Goal: Information Seeking & Learning: Understand process/instructions

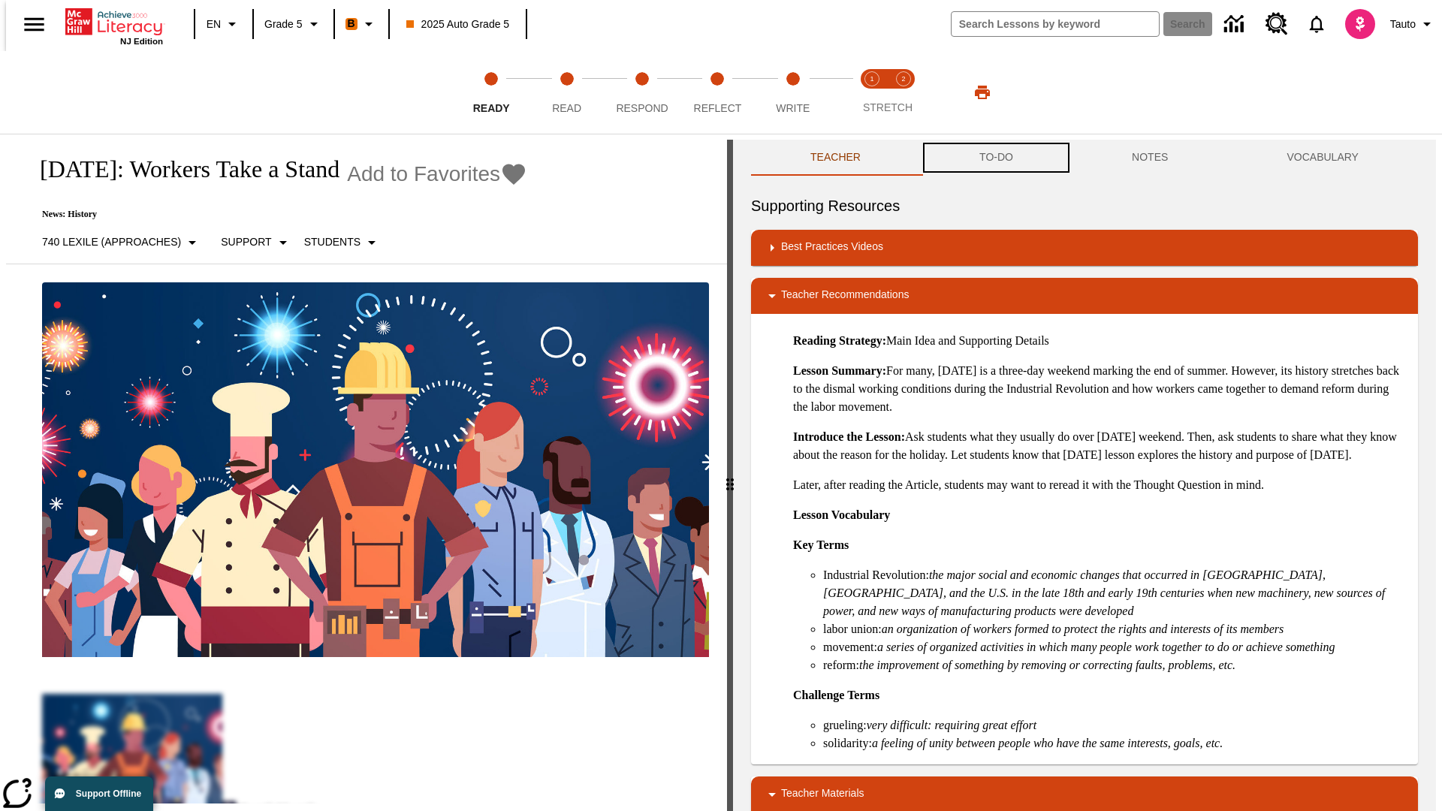
click at [995, 158] on button "TO-DO" at bounding box center [996, 158] width 152 height 36
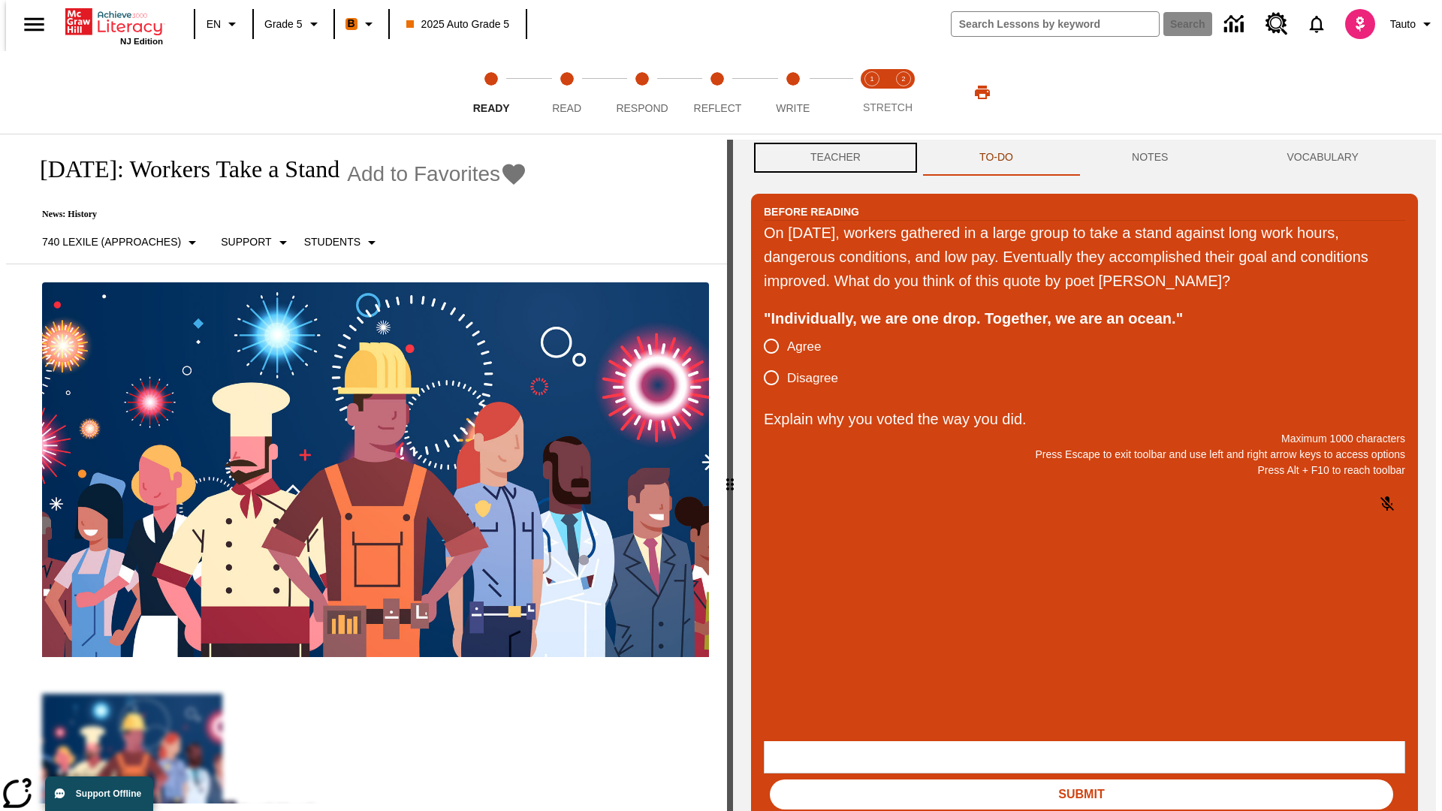
scroll to position [1, 0]
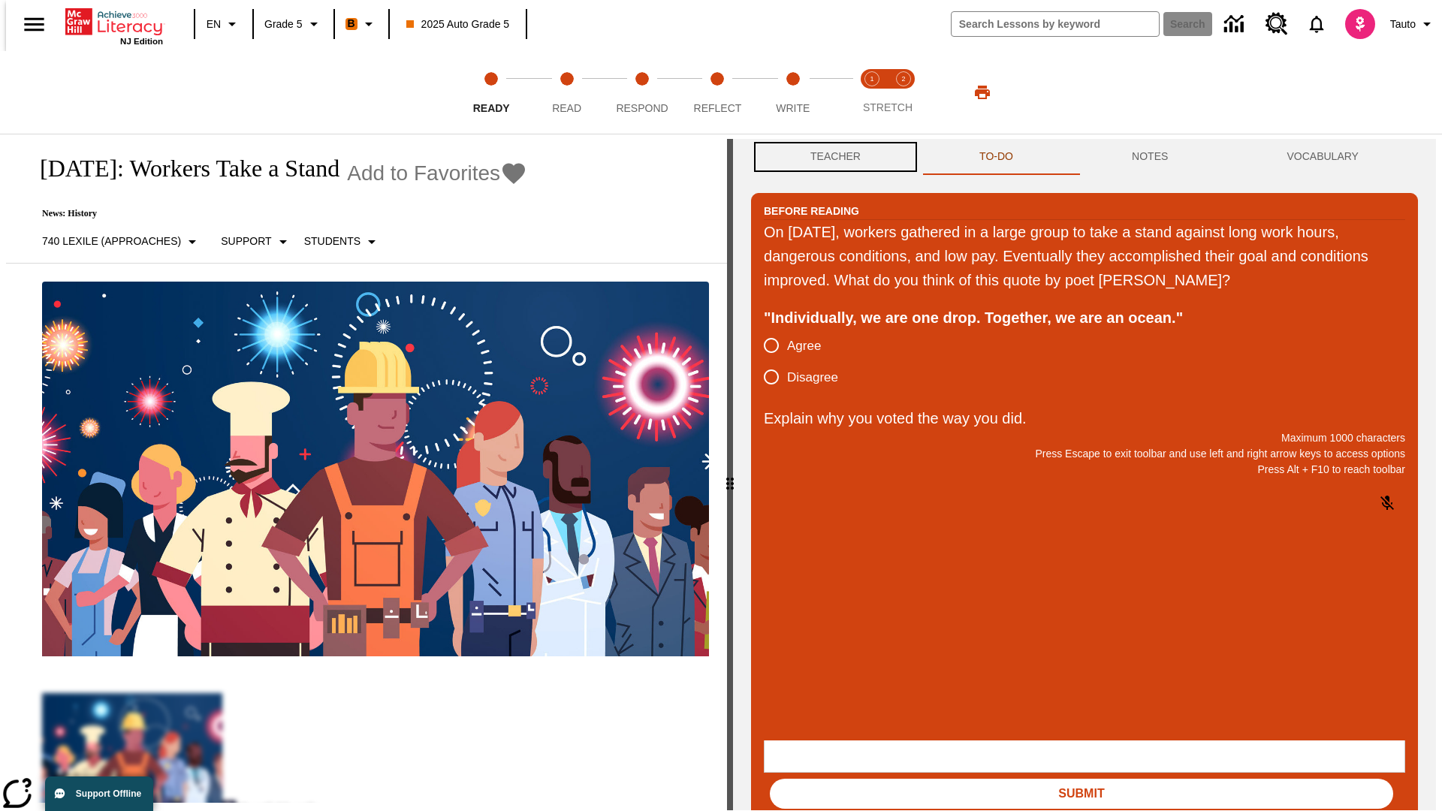
click at [830, 158] on button "Teacher" at bounding box center [835, 157] width 169 height 36
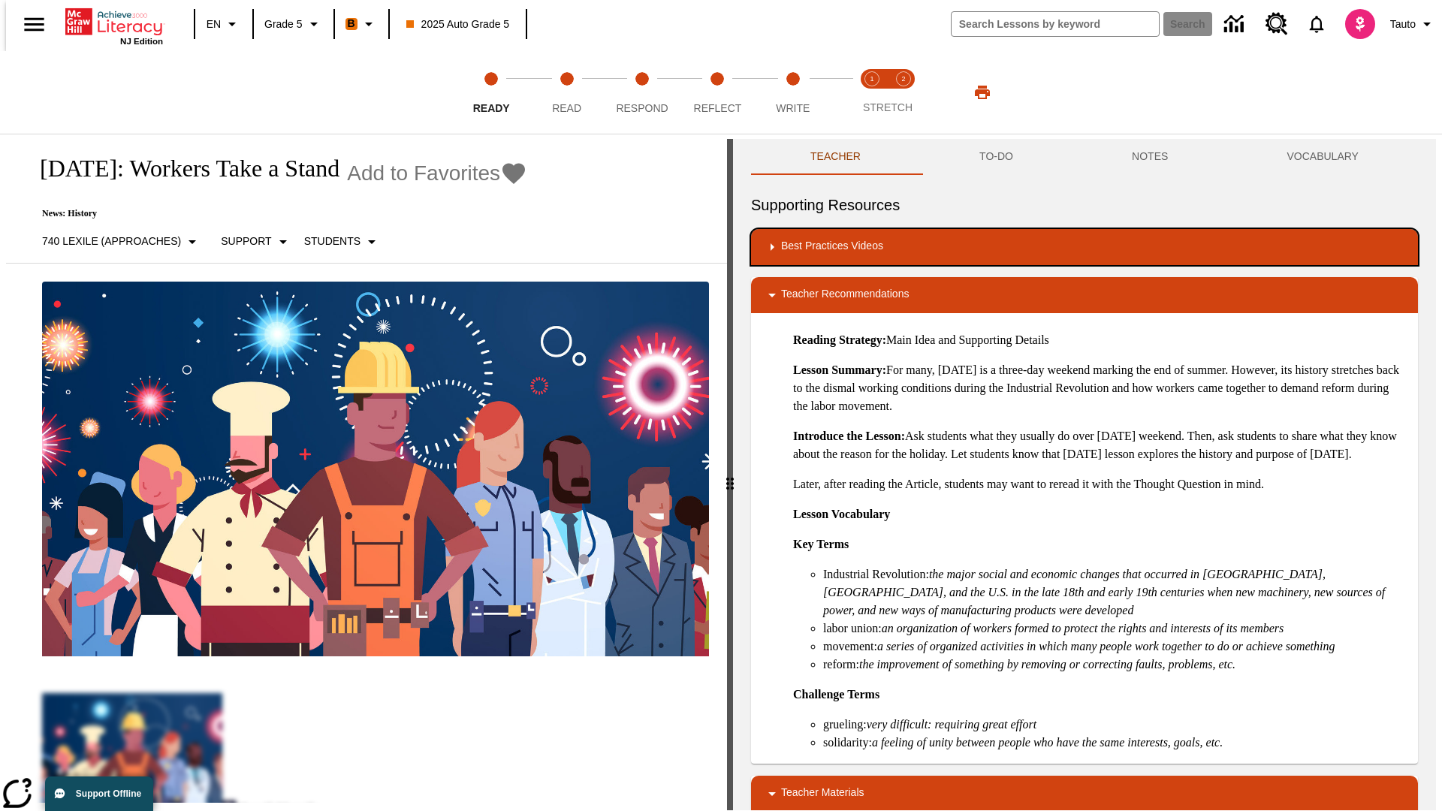
click at [1084, 247] on div "Best Practices Videos" at bounding box center [1084, 247] width 643 height 18
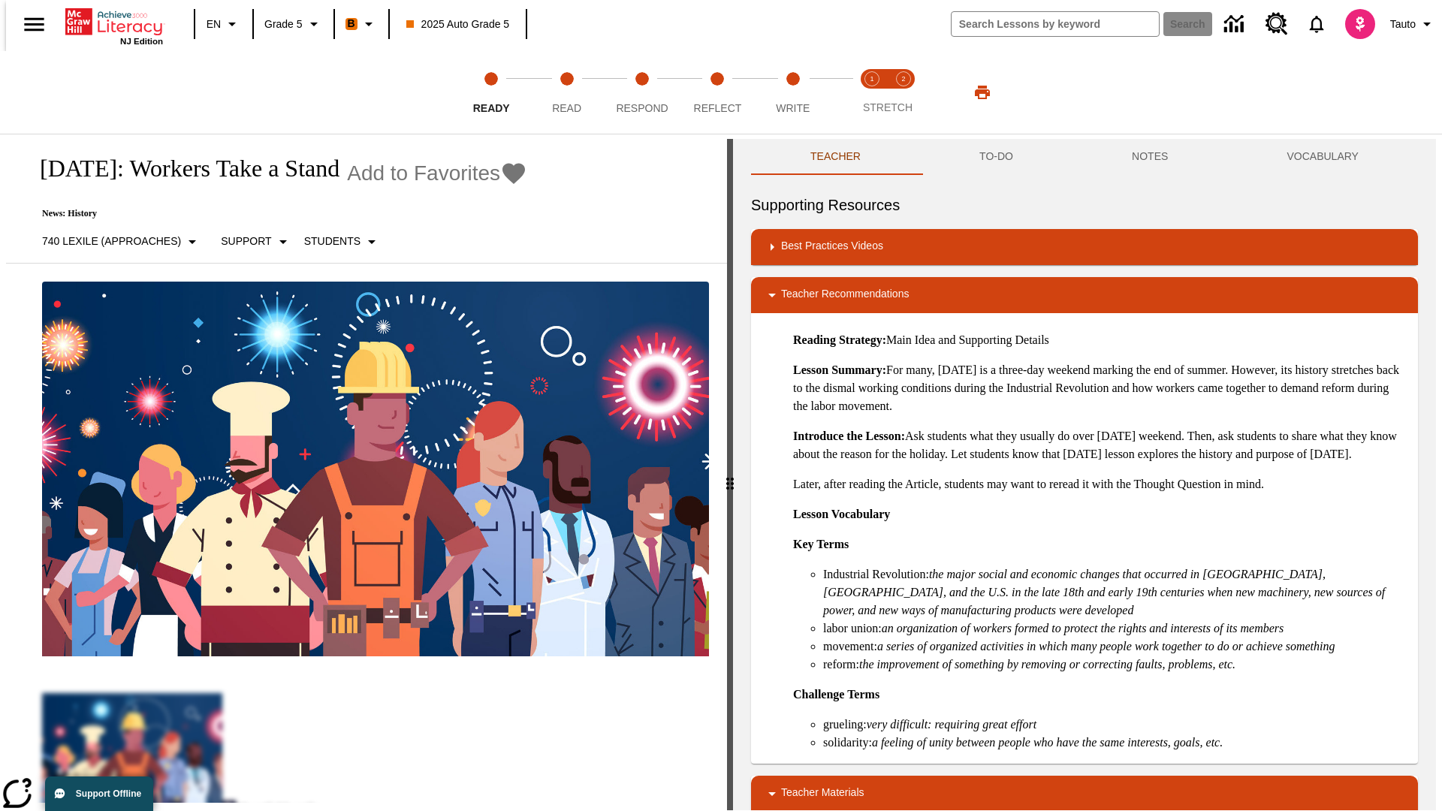
click at [830, 288] on img "Building Academic Vocabulary" at bounding box center [836, 295] width 15 height 15
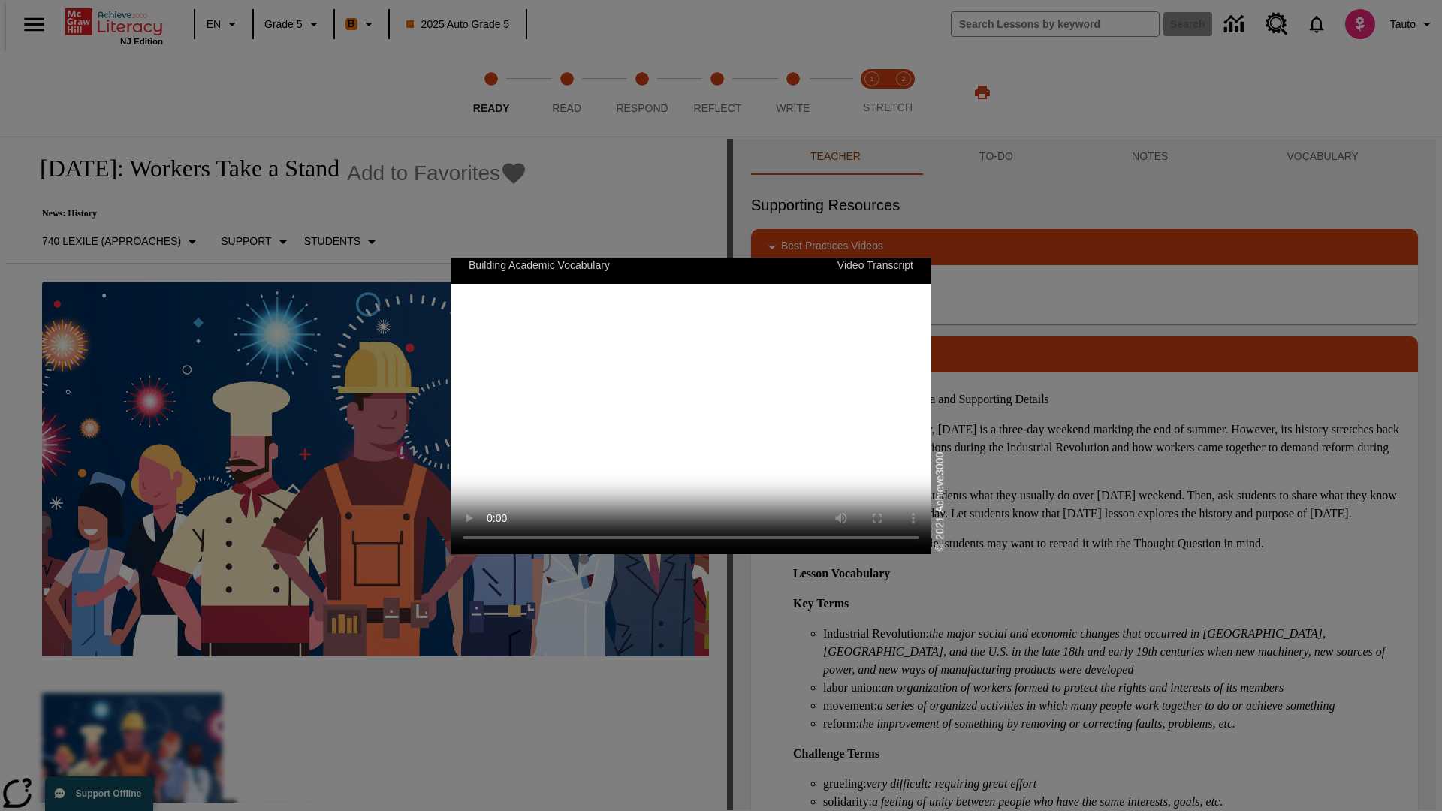
scroll to position [0, 0]
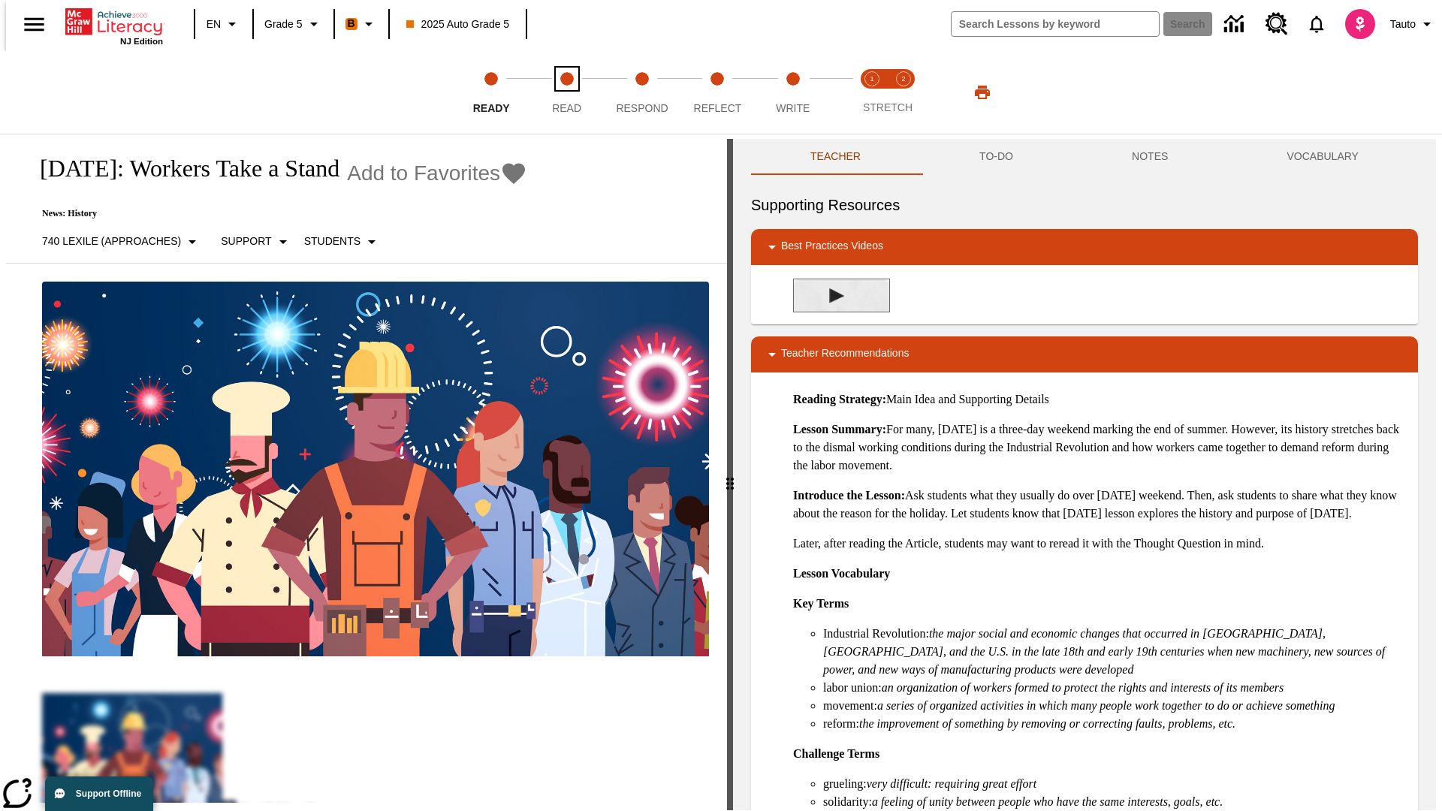
click at [566, 92] on span "Read" at bounding box center [566, 102] width 29 height 27
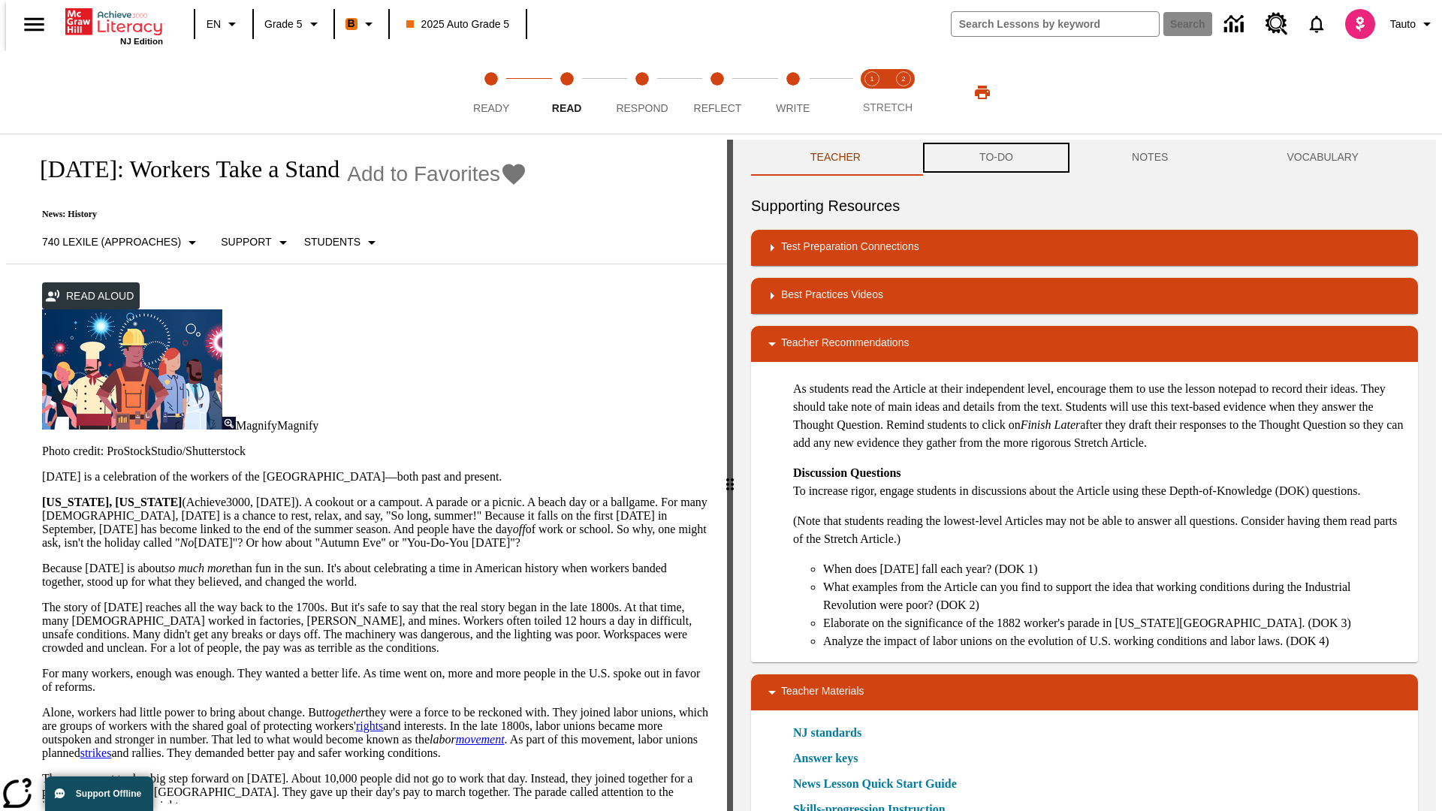
scroll to position [1, 0]
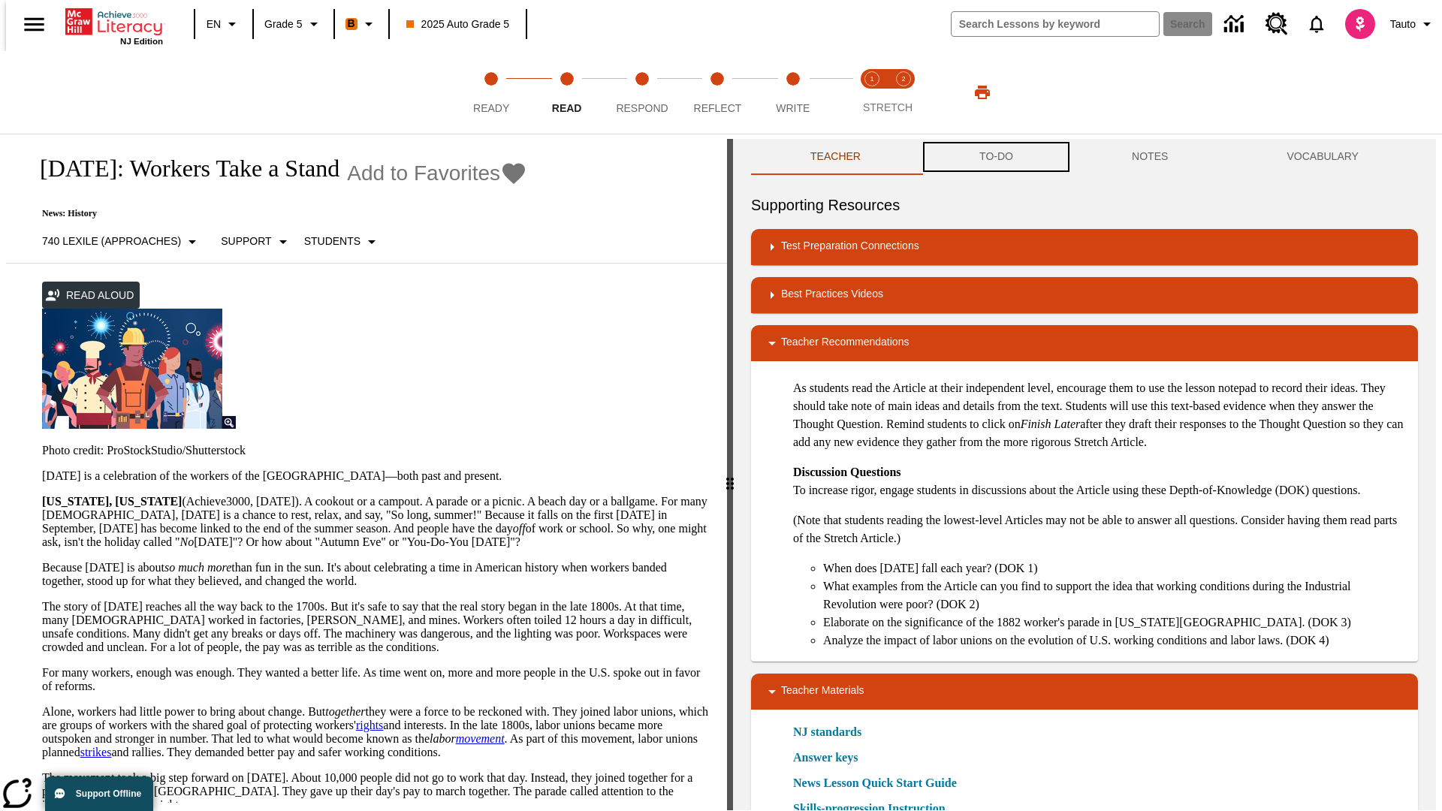
click at [995, 158] on button "TO-DO" at bounding box center [996, 157] width 152 height 36
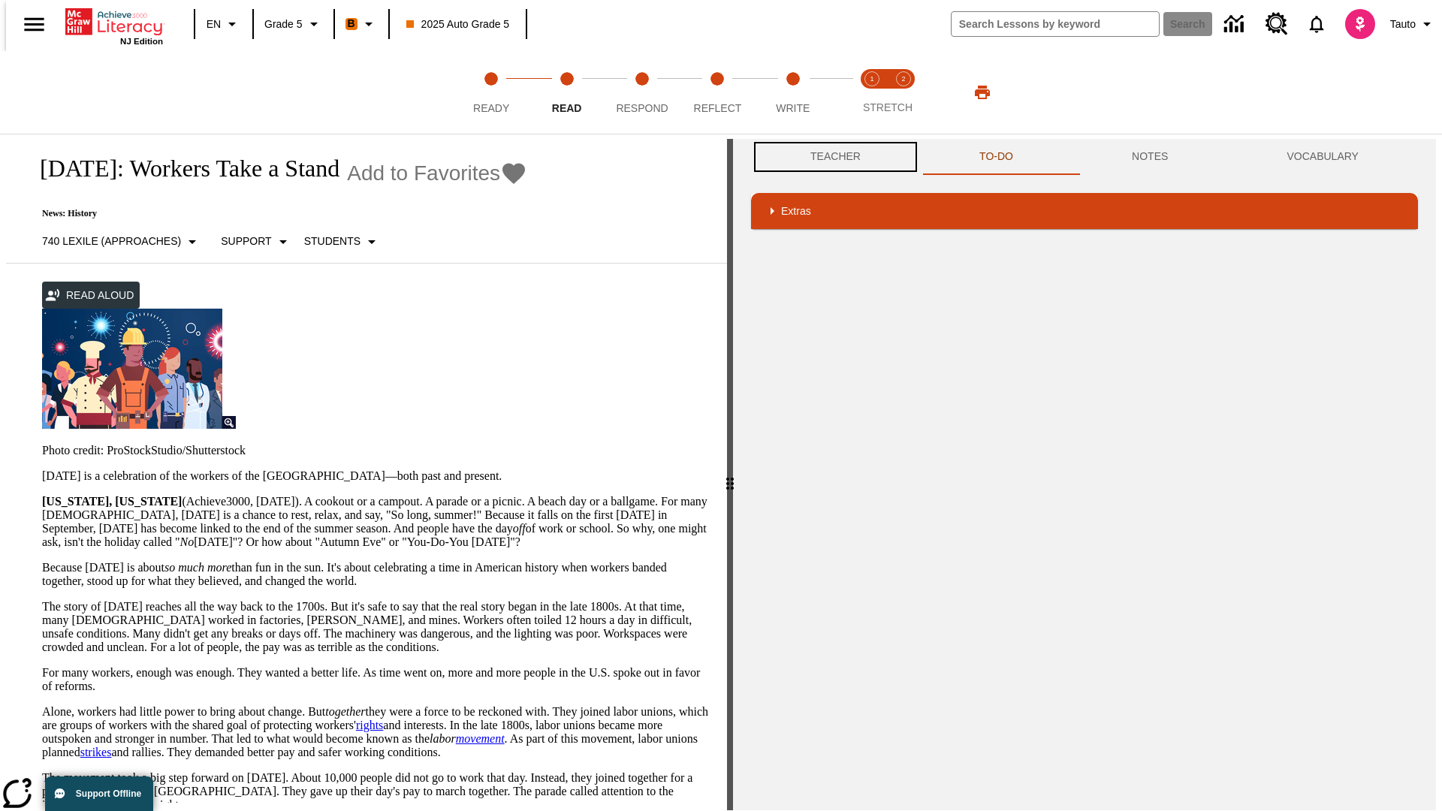
click at [830, 157] on button "Teacher" at bounding box center [835, 157] width 169 height 36
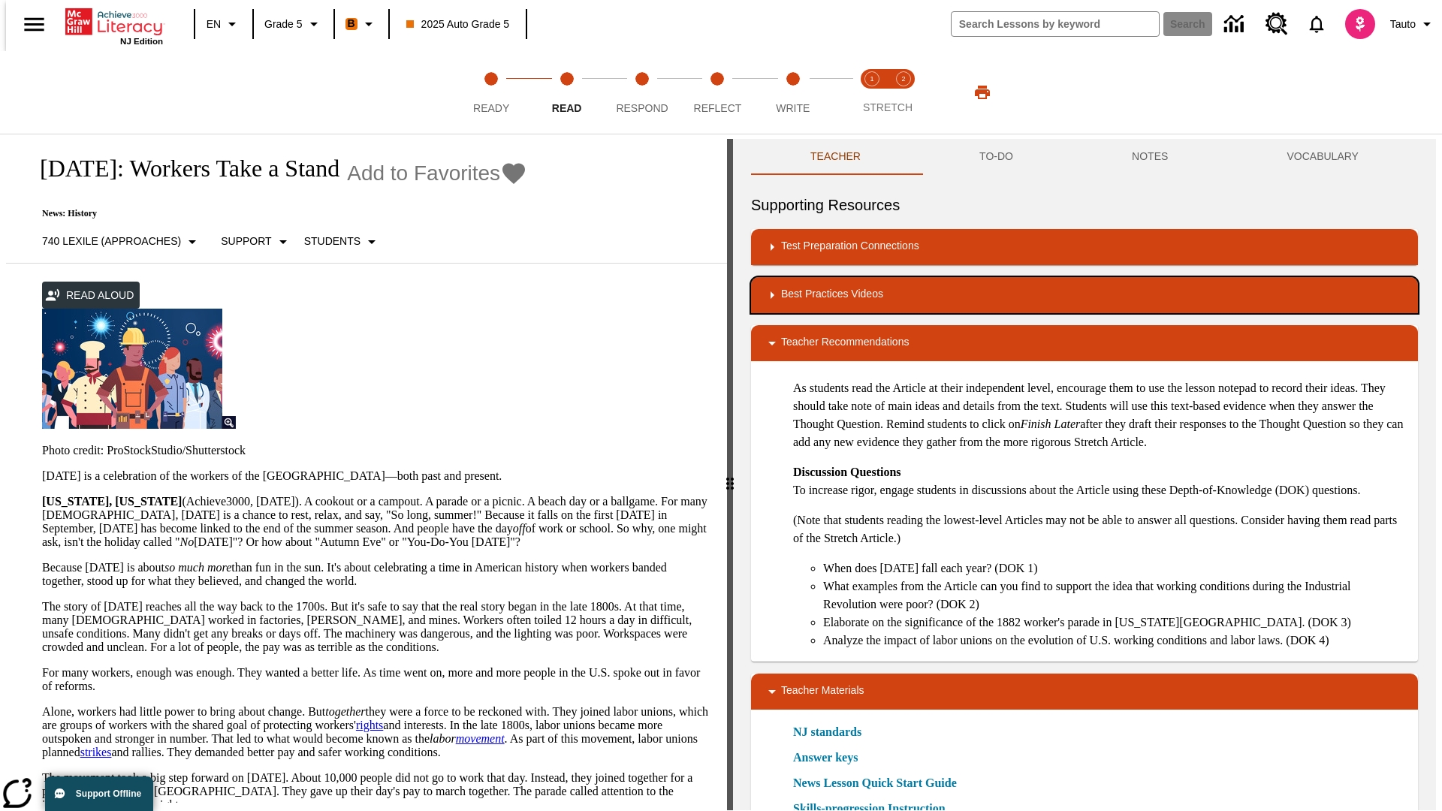
click at [1084, 295] on div "Best Practices Videos" at bounding box center [1084, 295] width 643 height 18
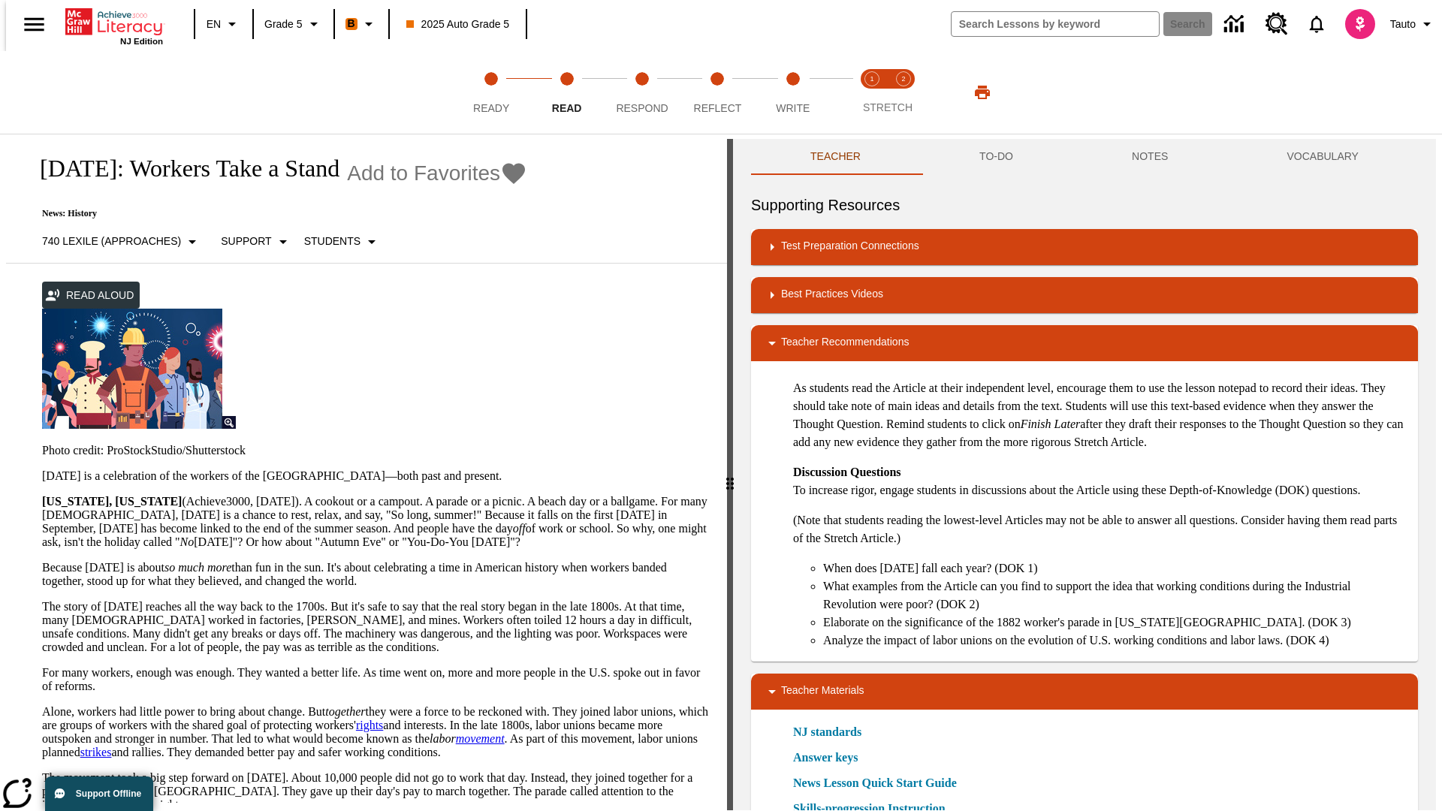
click at [830, 336] on img "Summarization" at bounding box center [836, 343] width 15 height 15
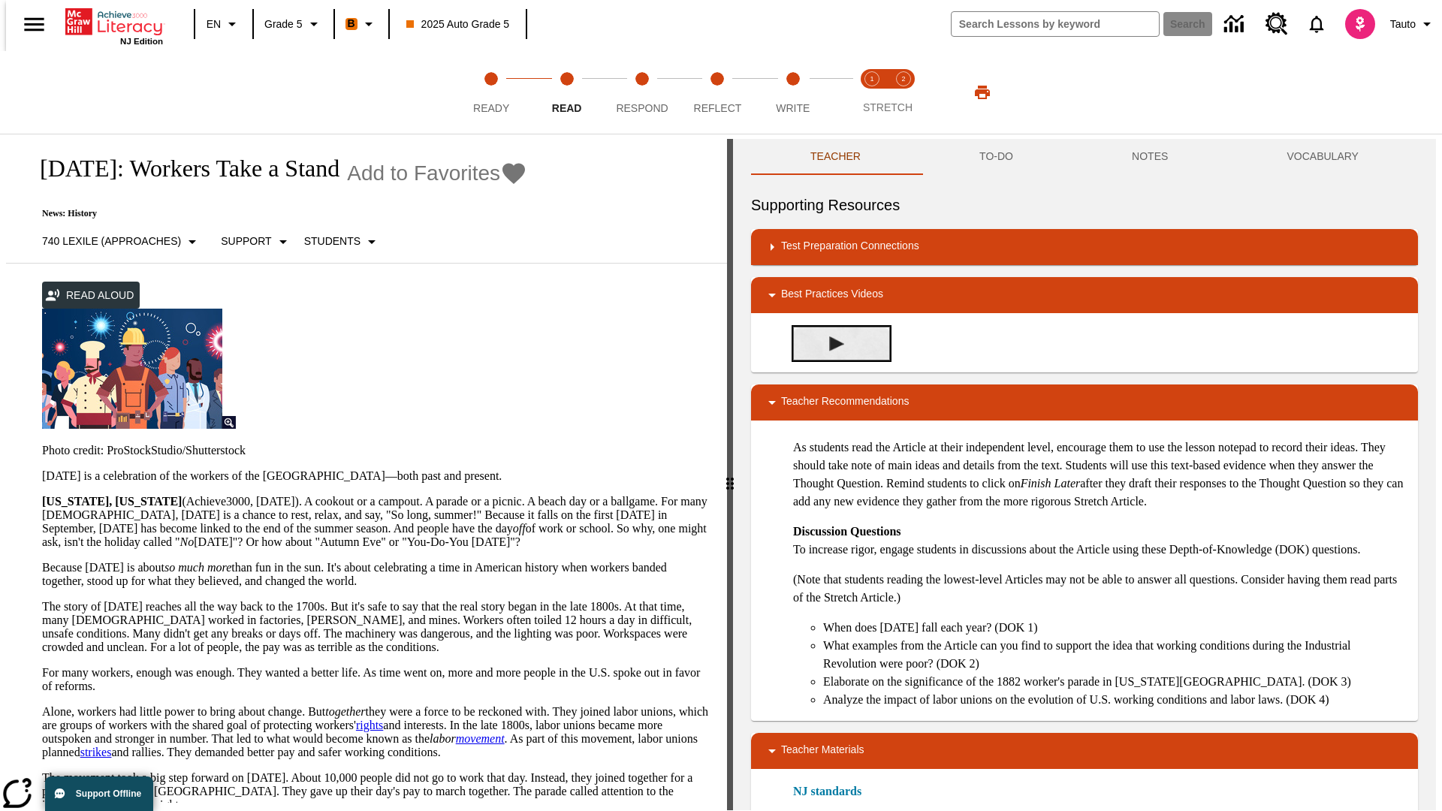
scroll to position [0, 0]
click at [872, 92] on span "Stretch Read step 1 of 2" at bounding box center [872, 102] width 20 height 27
